Goal: Task Accomplishment & Management: Manage account settings

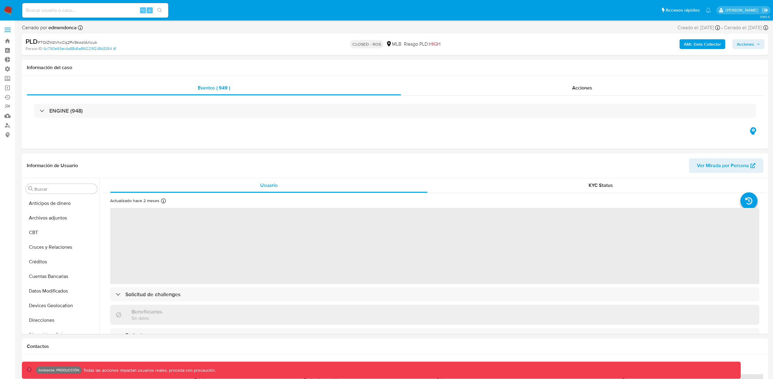
scroll to position [287, 0]
select select "10"
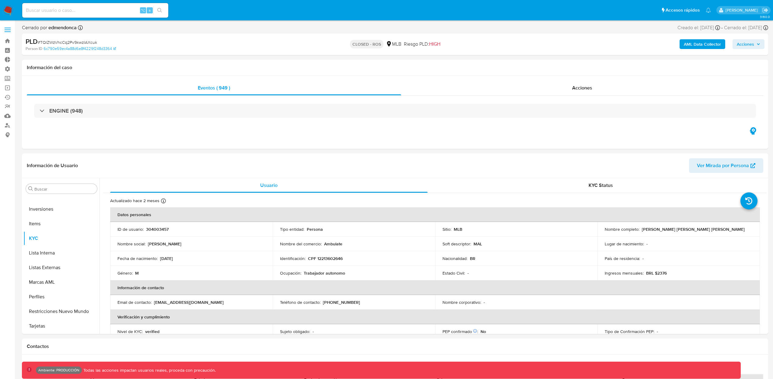
click at [9, 28] on span at bounding box center [8, 27] width 6 height 1
click at [0, 0] on input "checkbox" at bounding box center [0, 0] width 0 height 0
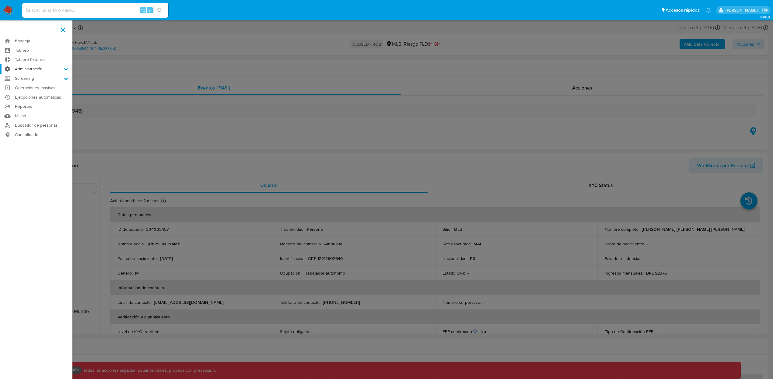
click at [35, 65] on label "Administración" at bounding box center [36, 68] width 72 height 9
click at [0, 0] on input "Administración" at bounding box center [0, 0] width 0 height 0
click at [33, 85] on link "Roles" at bounding box center [36, 85] width 72 height 8
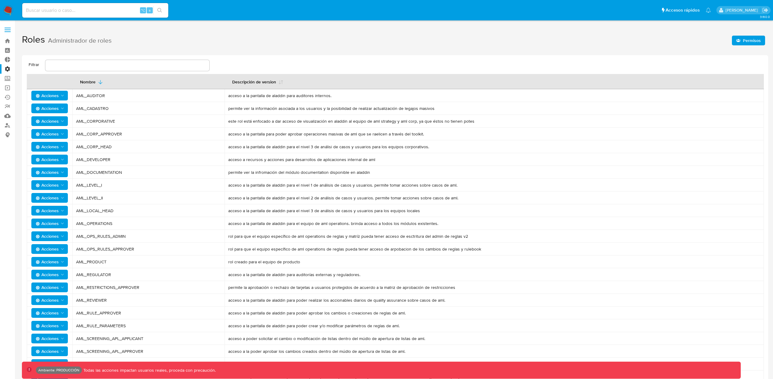
click at [62, 121] on icon "Acciones" at bounding box center [62, 121] width 5 height 5
click at [48, 148] on button "Permisos" at bounding box center [50, 151] width 55 height 15
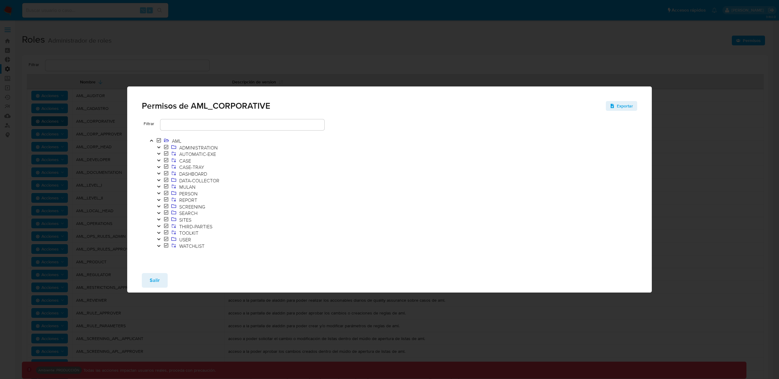
click at [153, 278] on span "Salir" at bounding box center [155, 280] width 10 height 13
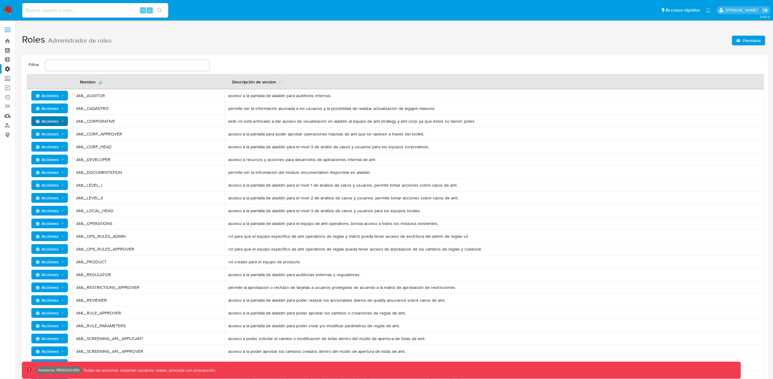
click at [47, 158] on span "Acciones" at bounding box center [47, 160] width 23 height 10
click at [59, 173] on button "Usuarios" at bounding box center [50, 175] width 55 height 15
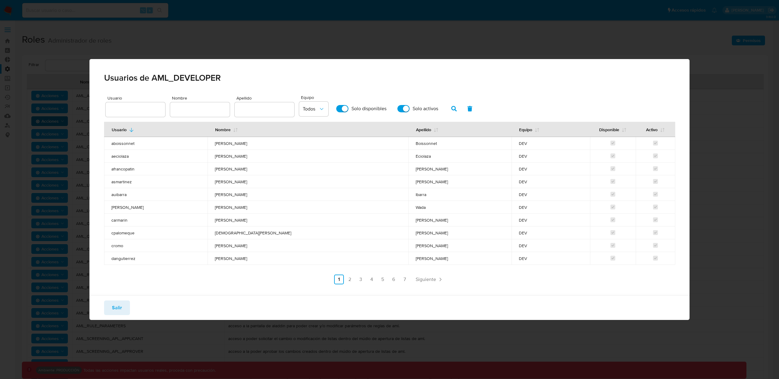
click at [358, 40] on div "Usuarios de AML_DEVELOPER Usuario Nombre Apellido Equipo Todos Solo disponibles…" at bounding box center [389, 189] width 779 height 379
click at [74, 149] on div "Usuarios de AML_DEVELOPER Usuario Nombre Apellido Equipo Todos Solo disponibles…" at bounding box center [389, 189] width 779 height 379
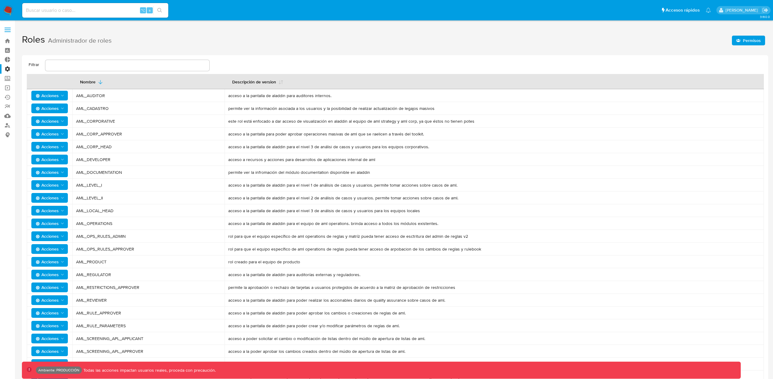
click at [56, 137] on span "Acciones" at bounding box center [47, 134] width 23 height 10
click at [87, 179] on td "AML_LEVEL_I" at bounding box center [148, 185] width 152 height 13
click at [58, 120] on span "Acciones" at bounding box center [47, 121] width 23 height 10
click at [49, 153] on button "Permisos" at bounding box center [50, 151] width 55 height 15
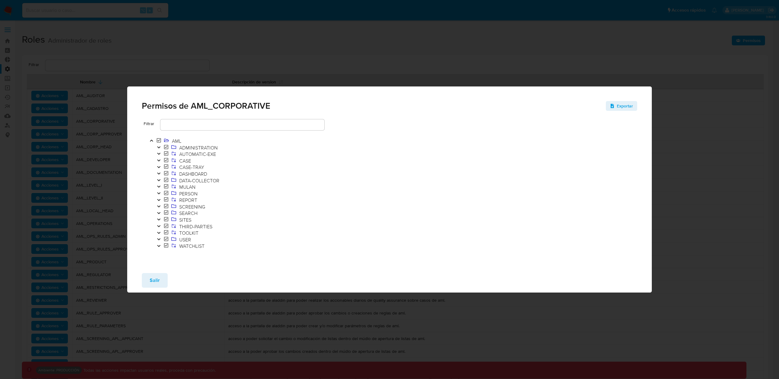
click at [160, 239] on icon "Toggle" at bounding box center [159, 239] width 4 height 4
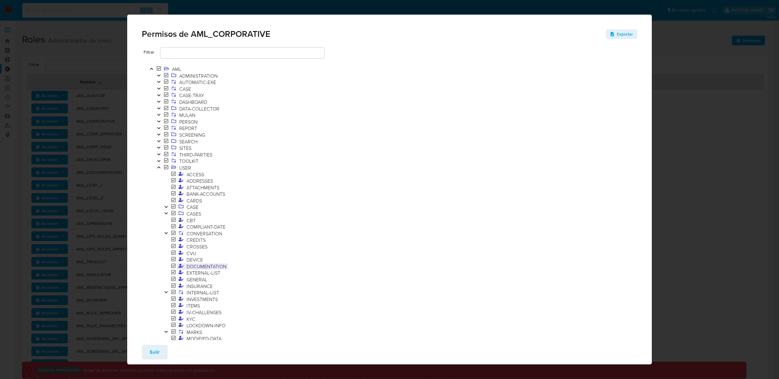
click at [181, 265] on icon at bounding box center [181, 265] width 5 height 5
click at [66, 76] on div "Permisos de AML_CORPORATIVE Exportar Filtrar AML ADMINISTRATION AUTOMATIC-EXE C…" at bounding box center [389, 189] width 779 height 379
click at [42, 50] on div "Permisos de AML_CORPORATIVE Exportar Filtrar AML ADMINISTRATION AUTOMATIC-EXE C…" at bounding box center [389, 189] width 779 height 379
click at [157, 348] on span "Salir" at bounding box center [155, 352] width 10 height 13
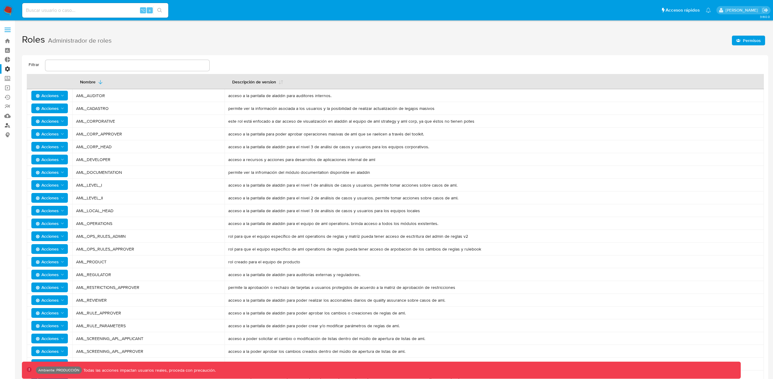
click at [10, 125] on link "Buscador de personas" at bounding box center [36, 125] width 72 height 9
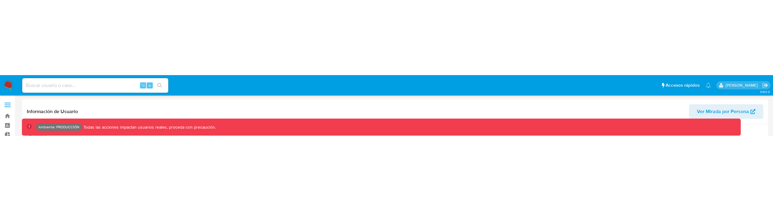
scroll to position [286, 0]
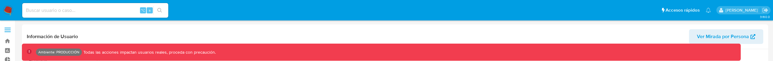
select select "10"
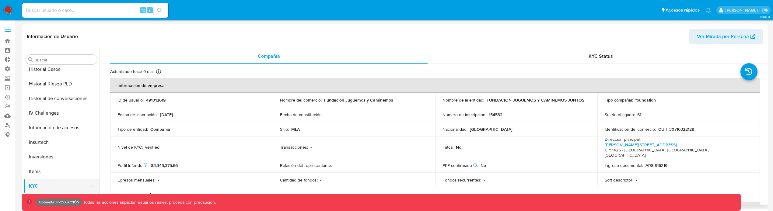
scroll to position [112, 0]
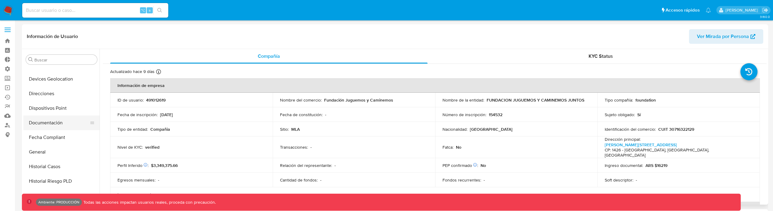
click at [49, 121] on button "Documentación" at bounding box center [58, 123] width 71 height 15
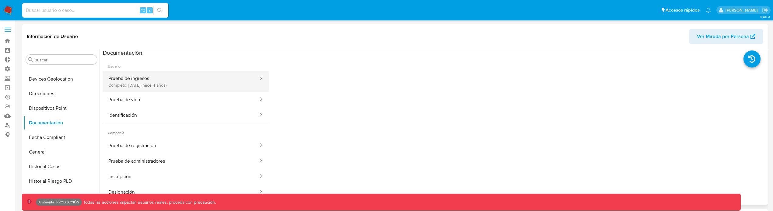
click at [149, 91] on button "Prueba de ingresos Completo: 09/09/2021 (hace 4 años)" at bounding box center [181, 81] width 156 height 21
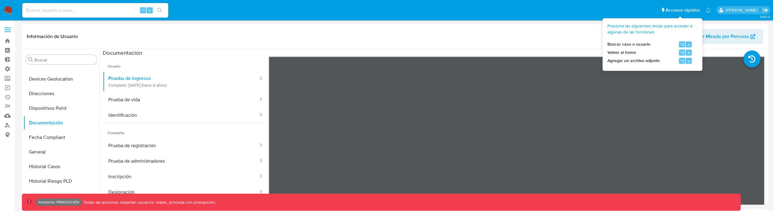
click at [674, 11] on span "Accesos rápidos" at bounding box center [683, 10] width 34 height 6
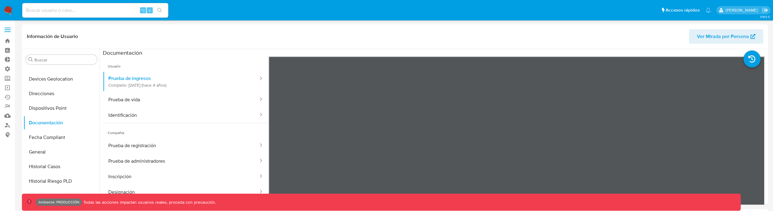
click at [586, 13] on ul "Pausado Ver notificaciones ⌥ s Accesos rápidos Presiona las siguientes teclas p…" at bounding box center [366, 9] width 695 height 15
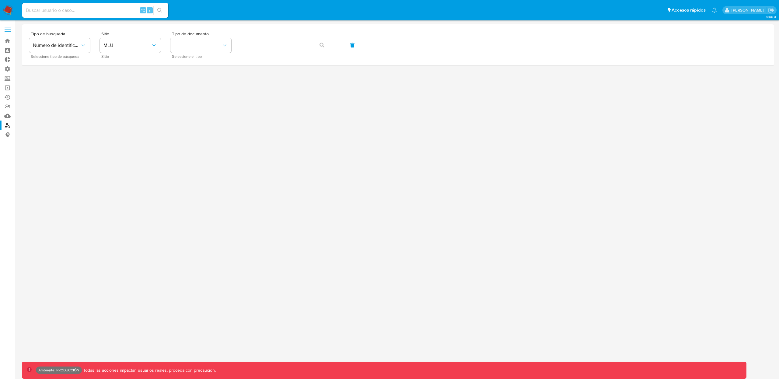
click at [61, 14] on div "⌥ s" at bounding box center [95, 10] width 146 height 15
click at [62, 11] on input at bounding box center [95, 10] width 146 height 8
paste input "mbardanca"
type input "mbardanca"
click at [160, 9] on icon "search-icon" at bounding box center [159, 10] width 5 height 5
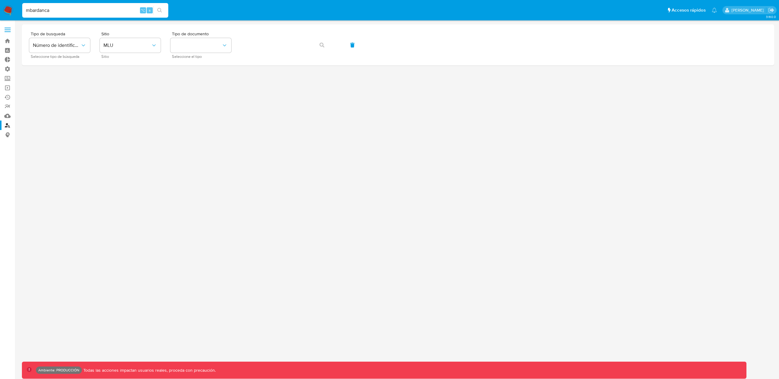
click at [42, 8] on input "mbardanca" at bounding box center [95, 10] width 146 height 8
click at [9, 43] on link "Bandeja" at bounding box center [36, 40] width 72 height 9
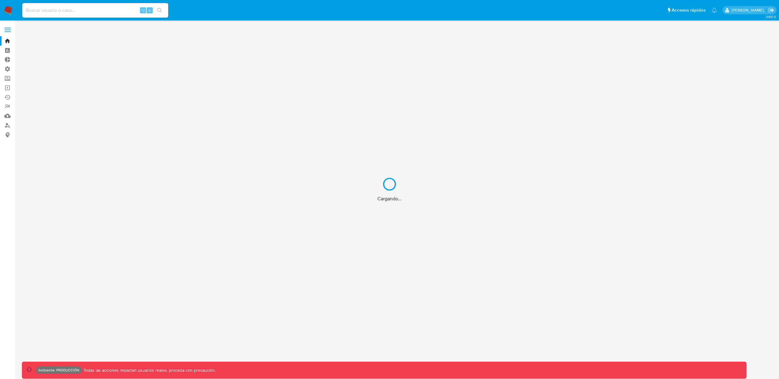
click at [9, 68] on div "Cargando..." at bounding box center [389, 189] width 779 height 379
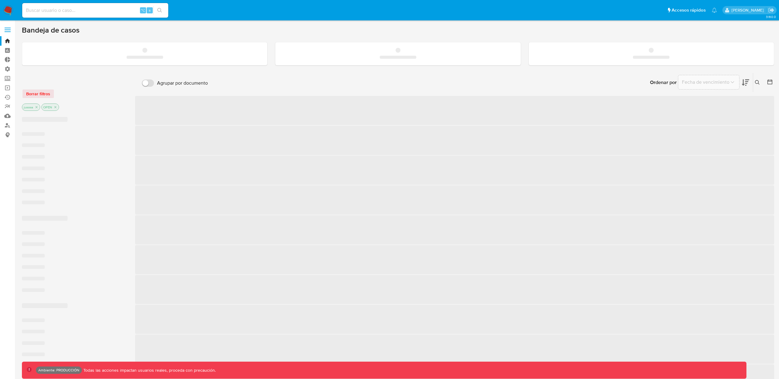
click at [8, 70] on label "Administración" at bounding box center [36, 68] width 72 height 9
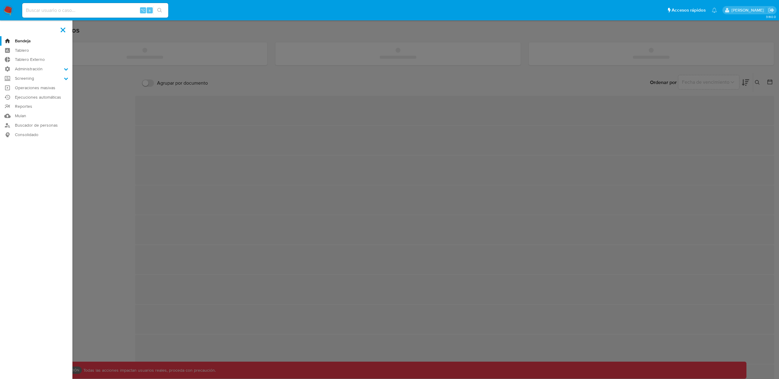
click at [0, 0] on input "Administración" at bounding box center [0, 0] width 0 height 0
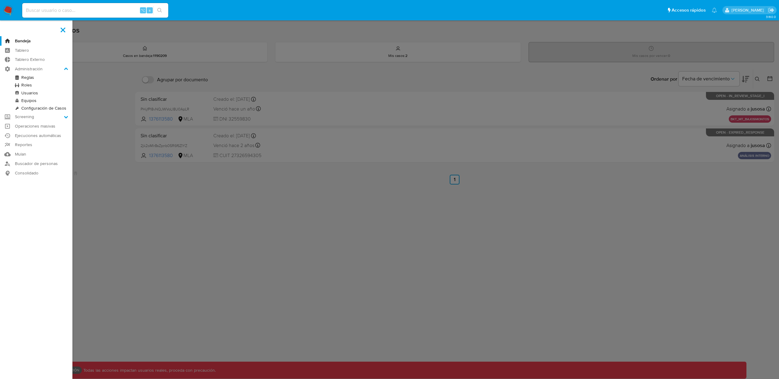
click at [27, 90] on link "Usuarios" at bounding box center [36, 93] width 72 height 8
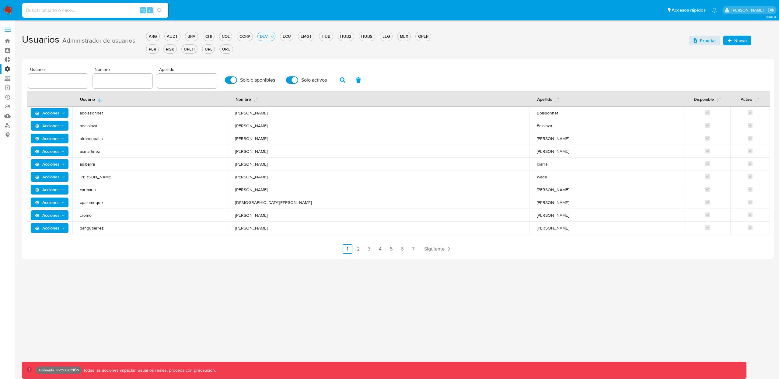
click at [65, 88] on div "Usuario Nombre Apellido Solo disponibles Solo activos Usuario Nombre Apellido D…" at bounding box center [398, 160] width 743 height 187
click at [69, 82] on input "text" at bounding box center [58, 81] width 60 height 8
paste input "mbardanca"
type input "mbardanca"
click at [340, 79] on icon "button" at bounding box center [342, 79] width 5 height 5
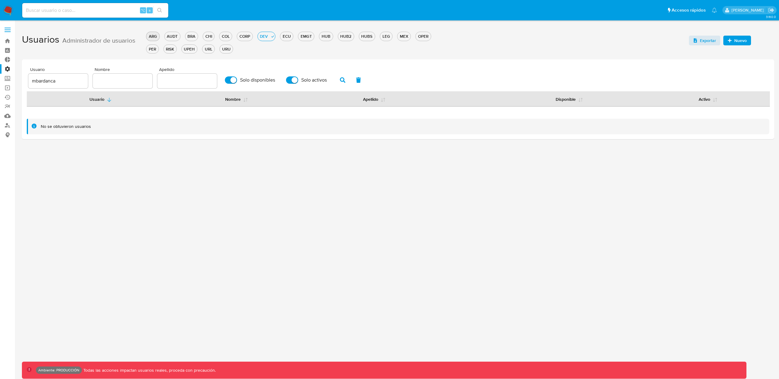
click at [150, 36] on div "ARG" at bounding box center [152, 36] width 13 height 6
click at [171, 35] on div "AUDT" at bounding box center [178, 36] width 16 height 6
click at [200, 37] on div "BRA" at bounding box center [196, 36] width 12 height 6
click at [209, 36] on div "CHI" at bounding box center [213, 36] width 11 height 6
click at [233, 35] on div "COL" at bounding box center [230, 36] width 12 height 6
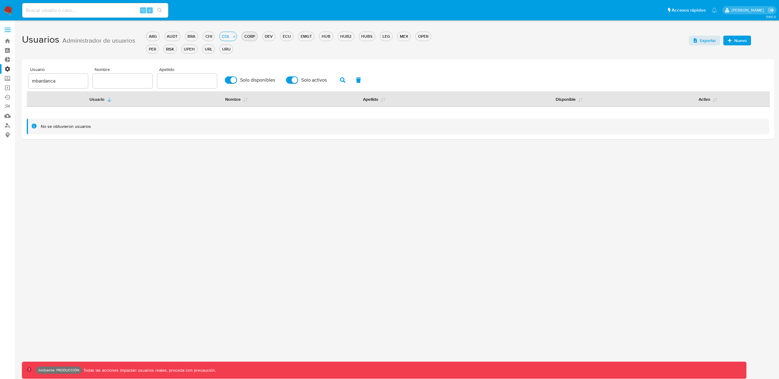
click at [248, 37] on div "CORP" at bounding box center [249, 36] width 15 height 6
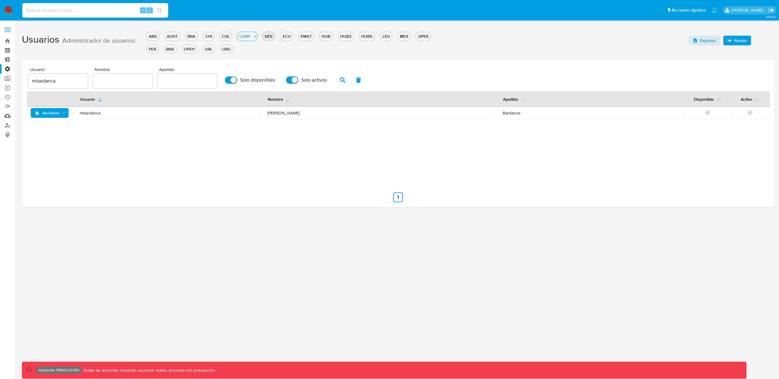
click at [272, 37] on div "DEV" at bounding box center [269, 36] width 12 height 6
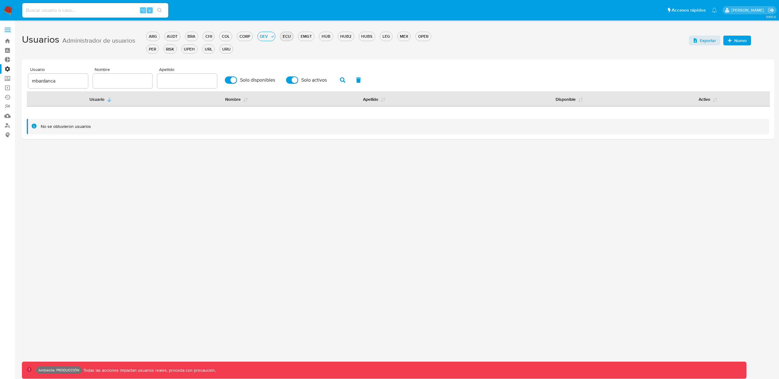
click at [290, 37] on div "ECU" at bounding box center [286, 36] width 13 height 6
click at [319, 29] on div "ARG AUDT BRA CHI COL CORP DEV ECU EMGT HUB HUB2 HUBS LEG MEX OPER PER RISK UPEH…" at bounding box center [298, 41] width 304 height 25
click at [314, 36] on div "EMGT" at bounding box center [306, 36] width 16 height 6
click at [325, 37] on div "HUB" at bounding box center [325, 36] width 13 height 6
click at [350, 37] on div "HUB2" at bounding box center [346, 36] width 16 height 6
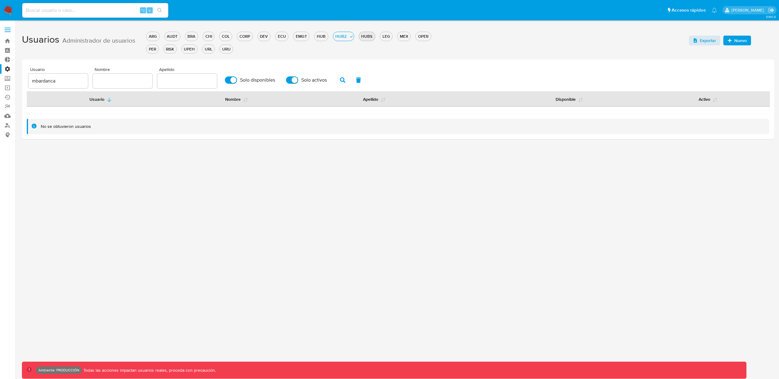
click at [370, 35] on div "HUBS" at bounding box center [367, 36] width 16 height 6
click at [388, 35] on div "LEG" at bounding box center [386, 36] width 12 height 6
click at [403, 37] on div "MEX" at bounding box center [404, 36] width 13 height 6
click at [424, 37] on div "OPER" at bounding box center [423, 36] width 15 height 6
click at [154, 48] on div "PER" at bounding box center [152, 49] width 12 height 6
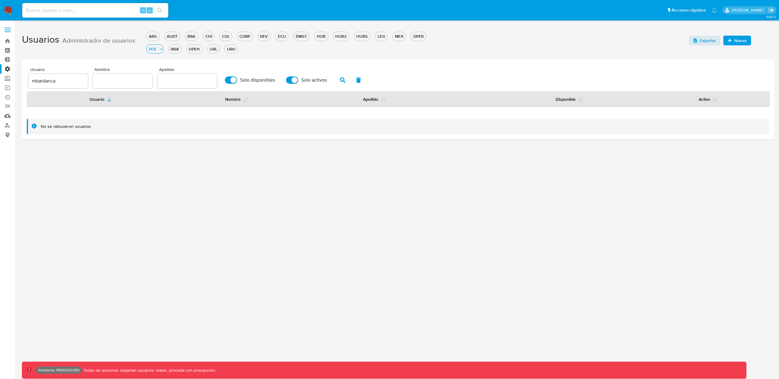
click at [174, 49] on div "RISK" at bounding box center [175, 49] width 13 height 6
click at [189, 52] on div "ARG AUDT BRA CHI COL CORP DEV ECU EMGT HUB HUB2 HUBS LEG MEX OPER PER RISK UPEH…" at bounding box center [298, 41] width 304 height 25
click at [182, 50] on div "UPEH" at bounding box center [178, 49] width 16 height 6
click at [195, 50] on div "URL" at bounding box center [196, 49] width 12 height 6
click at [215, 50] on div "URU" at bounding box center [214, 49] width 13 height 6
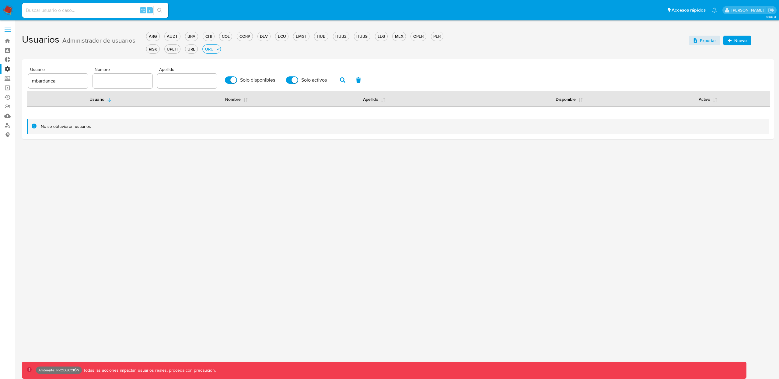
click at [8, 69] on label "Administración" at bounding box center [36, 68] width 72 height 9
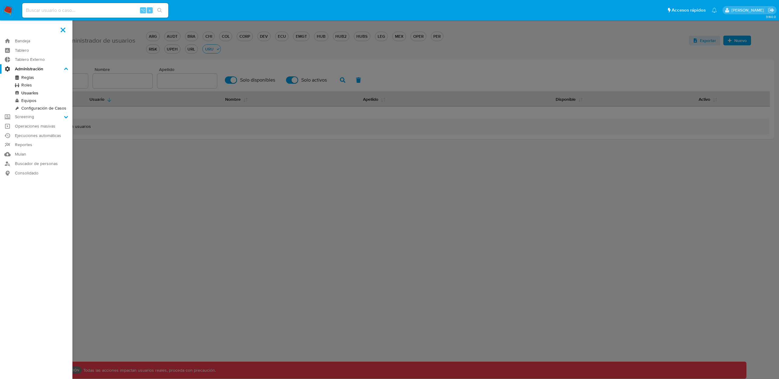
click at [0, 0] on input "Administración" at bounding box center [0, 0] width 0 height 0
click at [19, 83] on link "Roles" at bounding box center [36, 85] width 72 height 8
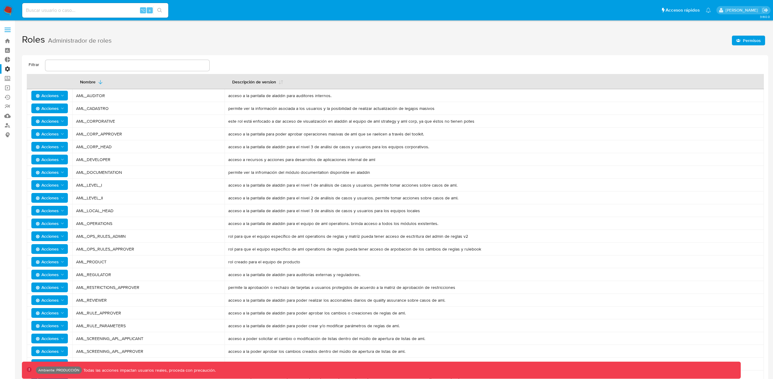
click at [65, 120] on icon "Acciones" at bounding box center [62, 121] width 5 height 5
click at [47, 136] on button "Usuarios" at bounding box center [50, 136] width 55 height 15
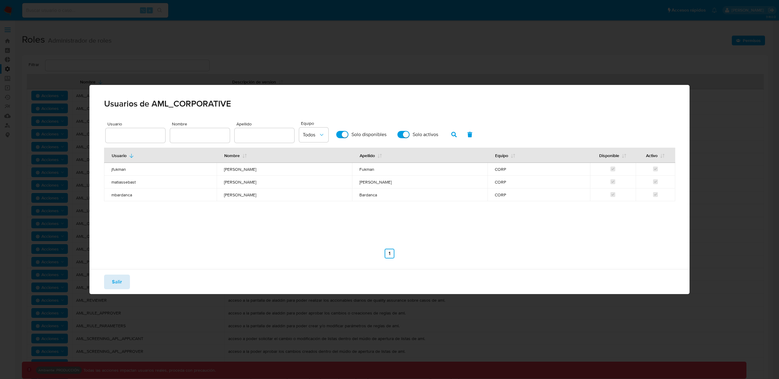
click at [121, 286] on span "Salir" at bounding box center [117, 281] width 10 height 13
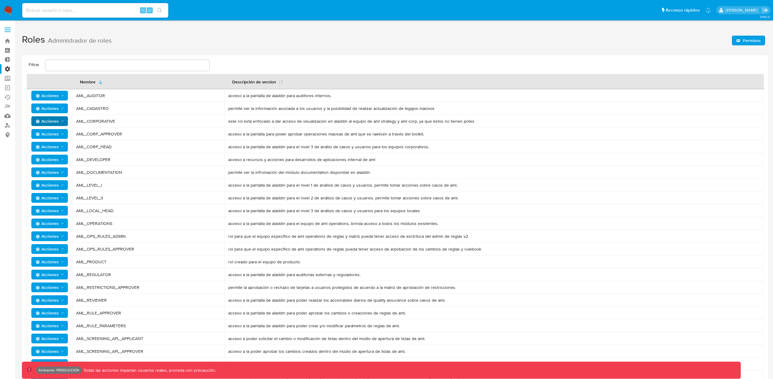
click at [7, 68] on label "Administración" at bounding box center [36, 68] width 72 height 9
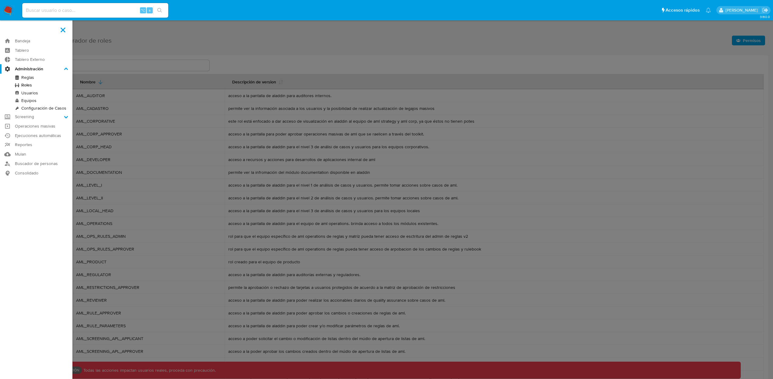
click at [0, 0] on input "Administración" at bounding box center [0, 0] width 0 height 0
click at [35, 93] on link "Usuarios" at bounding box center [36, 93] width 72 height 8
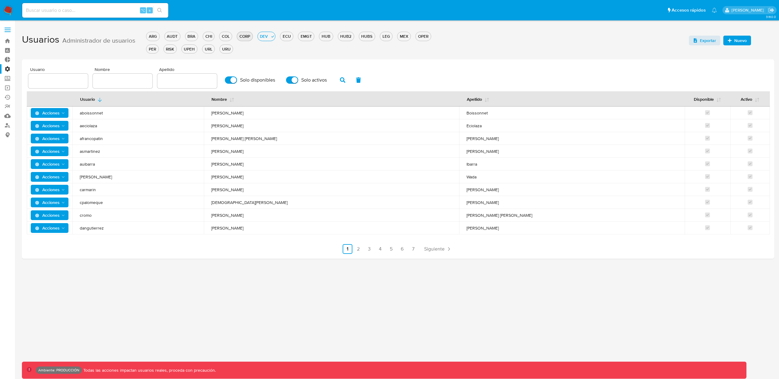
click at [247, 39] on button "CORP" at bounding box center [245, 36] width 16 height 9
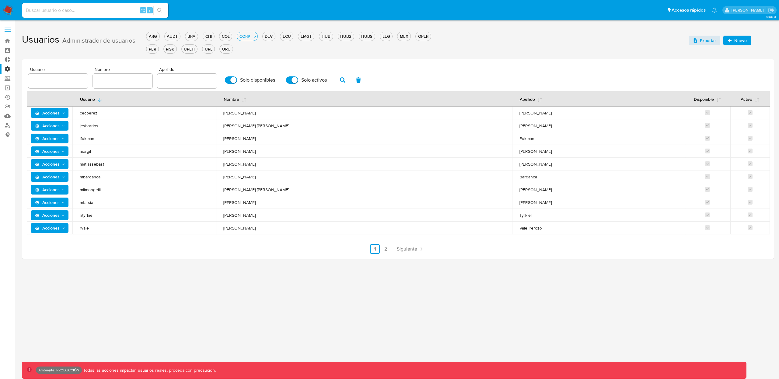
click at [51, 81] on input "text" at bounding box center [58, 81] width 60 height 8
type input "mbardanca"
click at [340, 83] on span "button" at bounding box center [342, 80] width 5 height 10
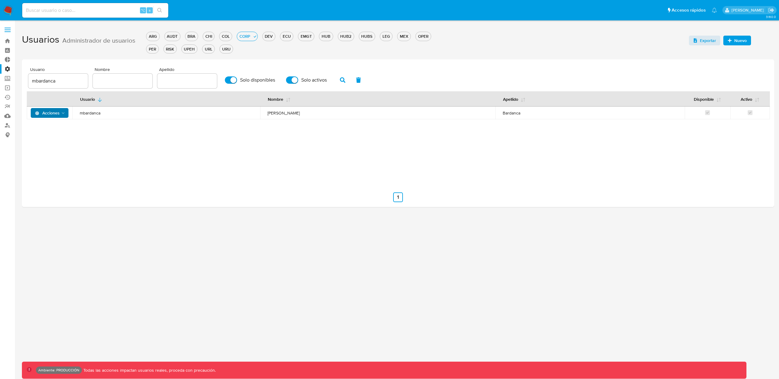
click at [66, 114] on button "Acciones" at bounding box center [50, 113] width 38 height 10
click at [51, 143] on button "Permisos" at bounding box center [50, 143] width 55 height 15
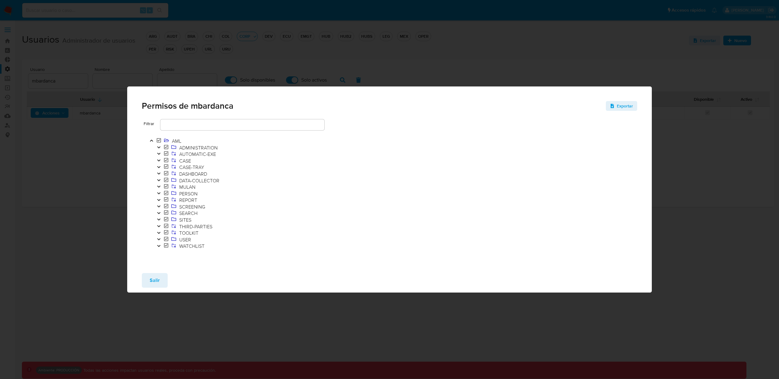
click at [158, 241] on icon "Toggle" at bounding box center [159, 239] width 4 height 4
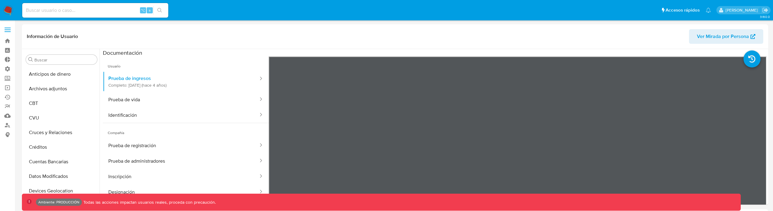
select select "10"
